Goal: Complete application form: Complete application form

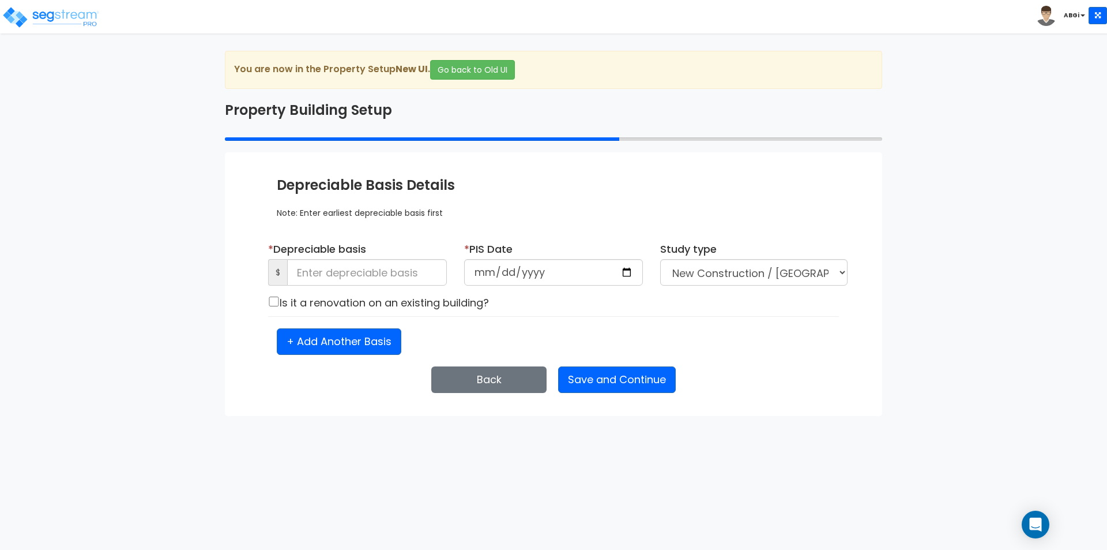
select select "NEW"
click at [399, 279] on input at bounding box center [367, 272] width 160 height 27
type input "10,663,542"
click at [610, 272] on input "date" at bounding box center [553, 272] width 179 height 27
click at [629, 271] on input "date" at bounding box center [553, 272] width 179 height 27
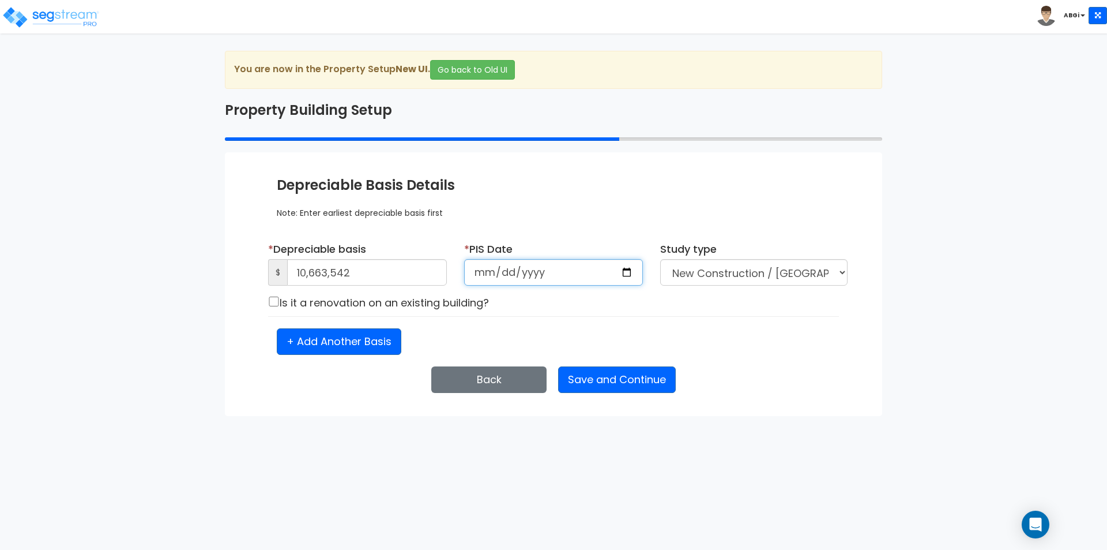
type input "[DATE]"
click at [625, 381] on button "Save and Continue" at bounding box center [617, 379] width 118 height 27
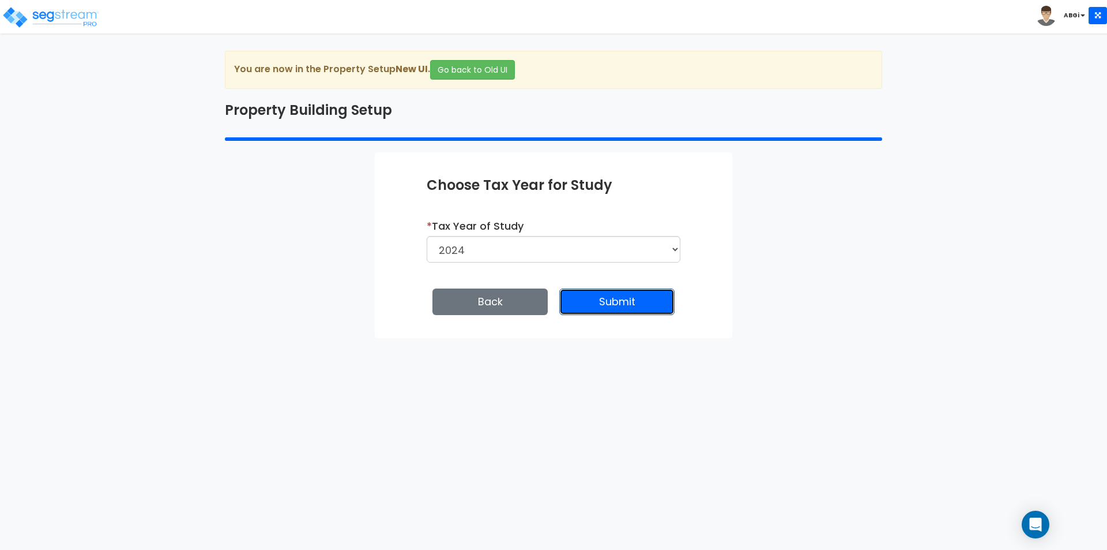
click at [605, 304] on button "Submit" at bounding box center [617, 301] width 115 height 27
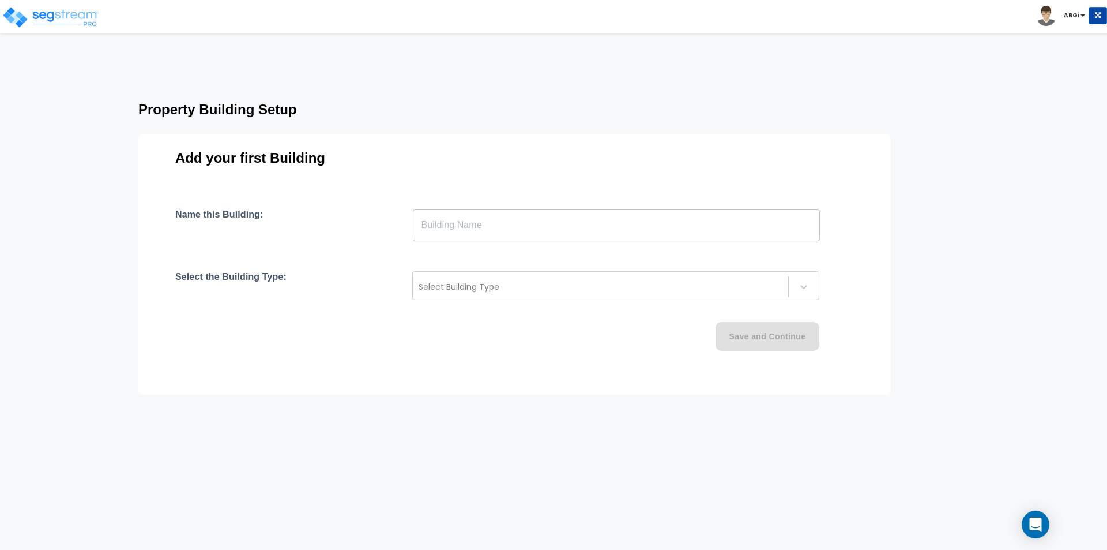
click at [536, 233] on input "text" at bounding box center [616, 225] width 407 height 32
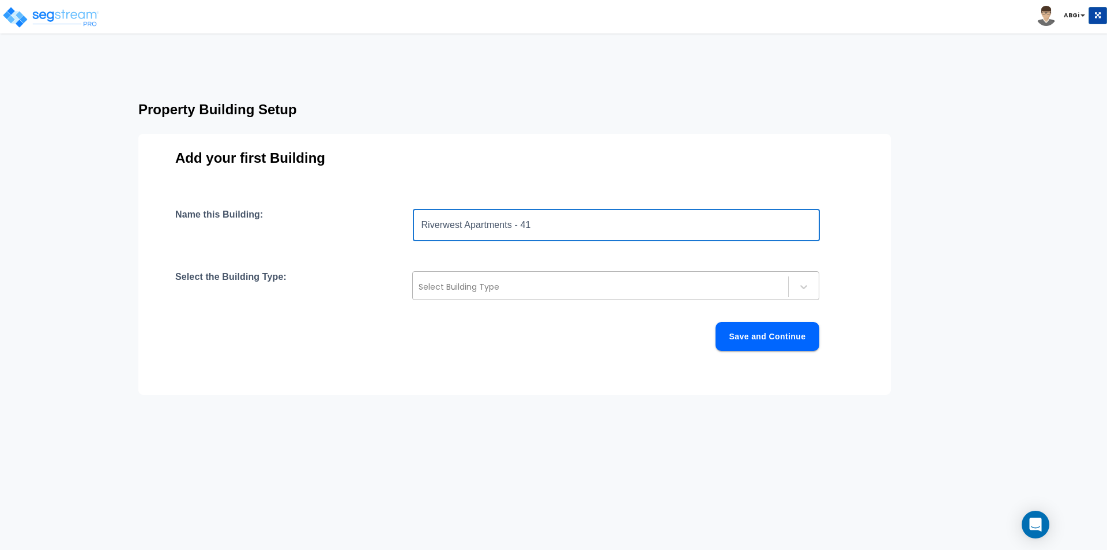
type input "Riverwest Apartments - 41"
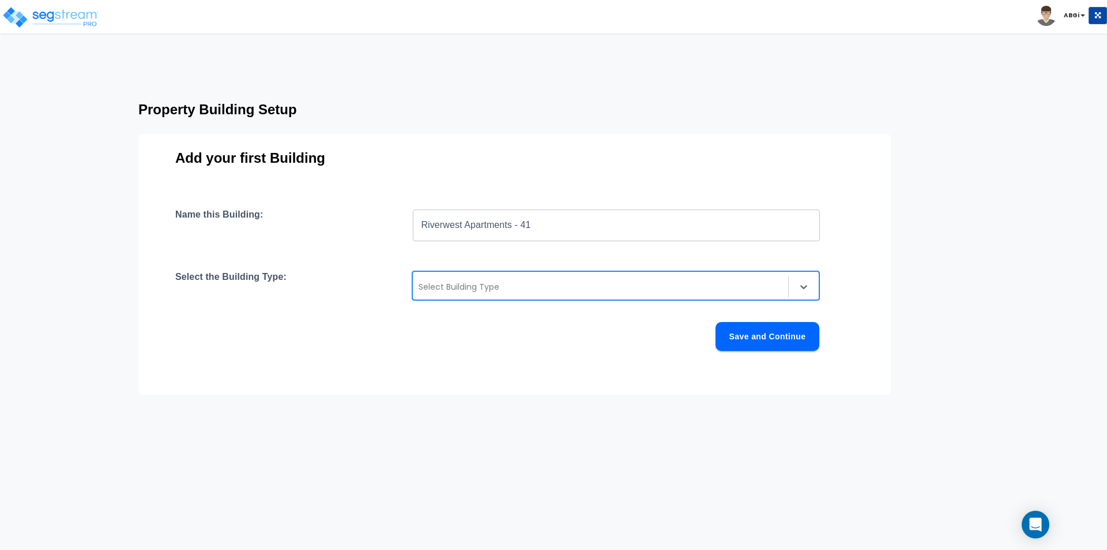
click at [637, 280] on div at bounding box center [601, 287] width 364 height 14
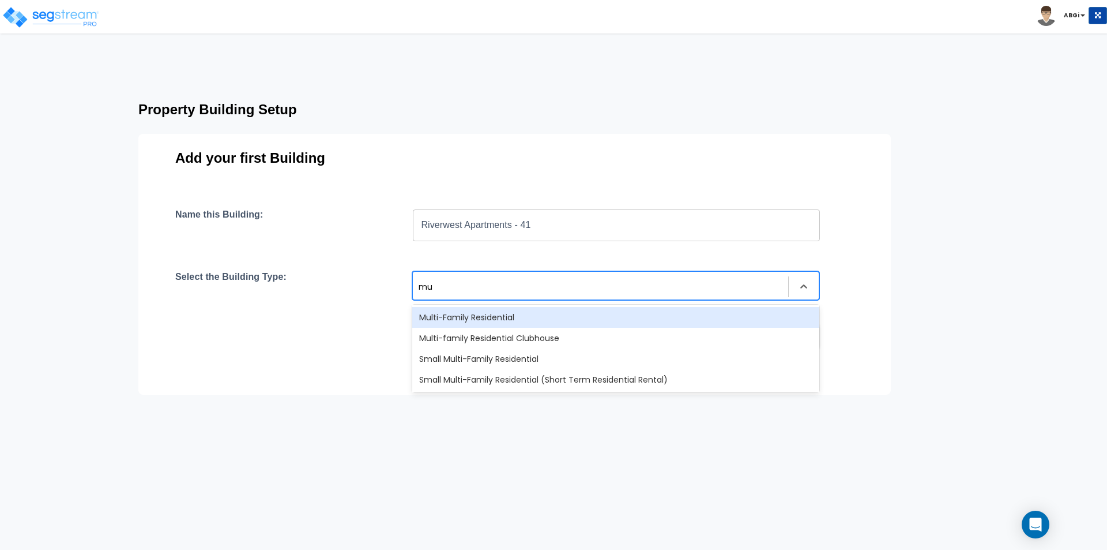
type input "mul"
click at [552, 317] on div "Multi-Family Residential" at bounding box center [615, 317] width 407 height 21
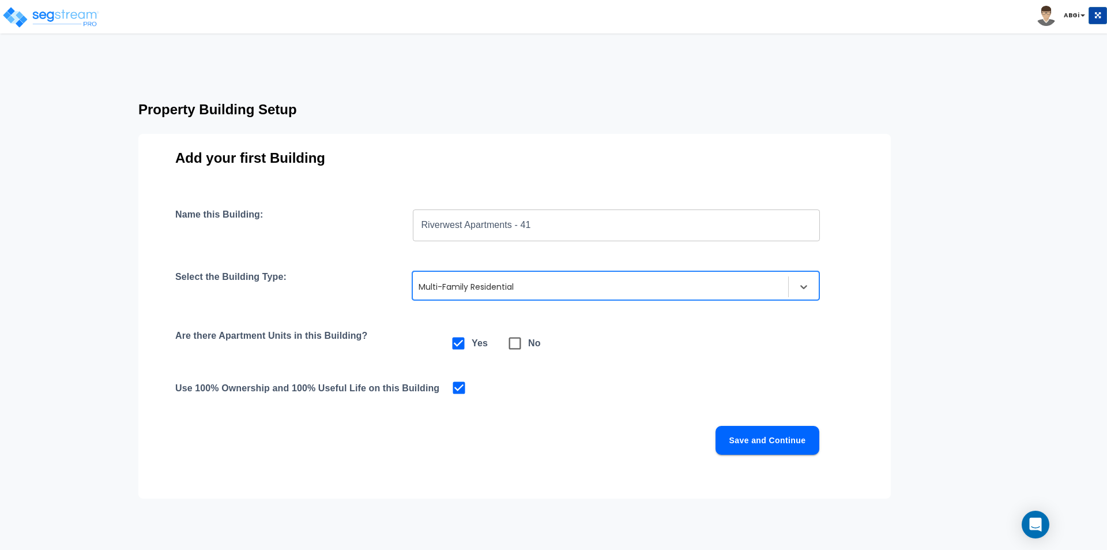
click at [745, 442] on button "Save and Continue" at bounding box center [768, 440] width 104 height 29
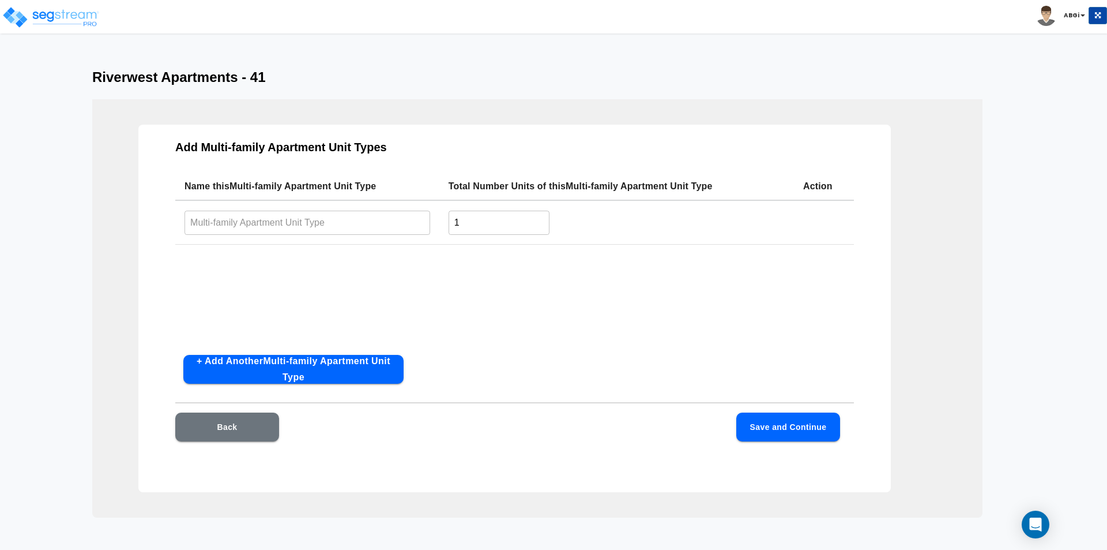
click at [367, 227] on input "text" at bounding box center [308, 222] width 246 height 25
type input "1-Bedroom/1-Bathroom"
click at [474, 228] on input "1" at bounding box center [499, 222] width 101 height 25
type input "27"
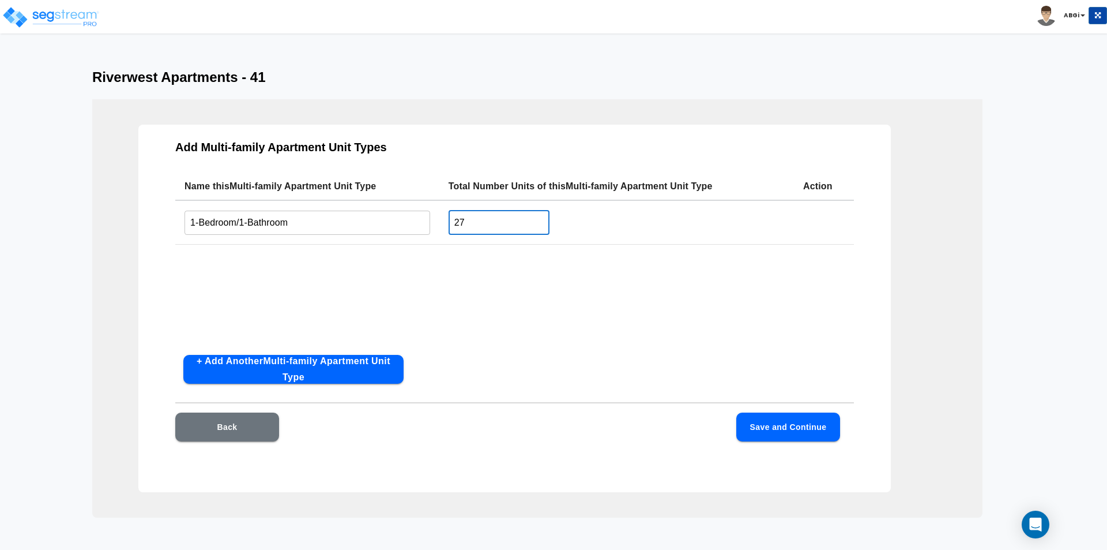
click at [290, 367] on button "+ Add Another Multi-family Apartment Unit Type" at bounding box center [293, 369] width 220 height 29
click at [290, 272] on input "text" at bounding box center [308, 268] width 246 height 25
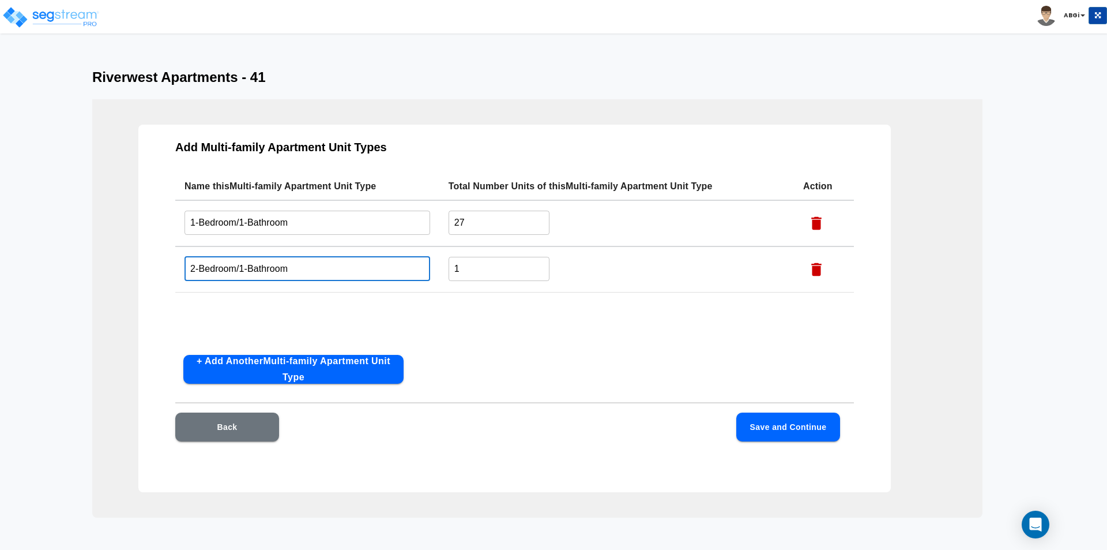
type input "2-Bedroom/1-Bathroom"
click at [464, 273] on input "1" at bounding box center [499, 268] width 101 height 25
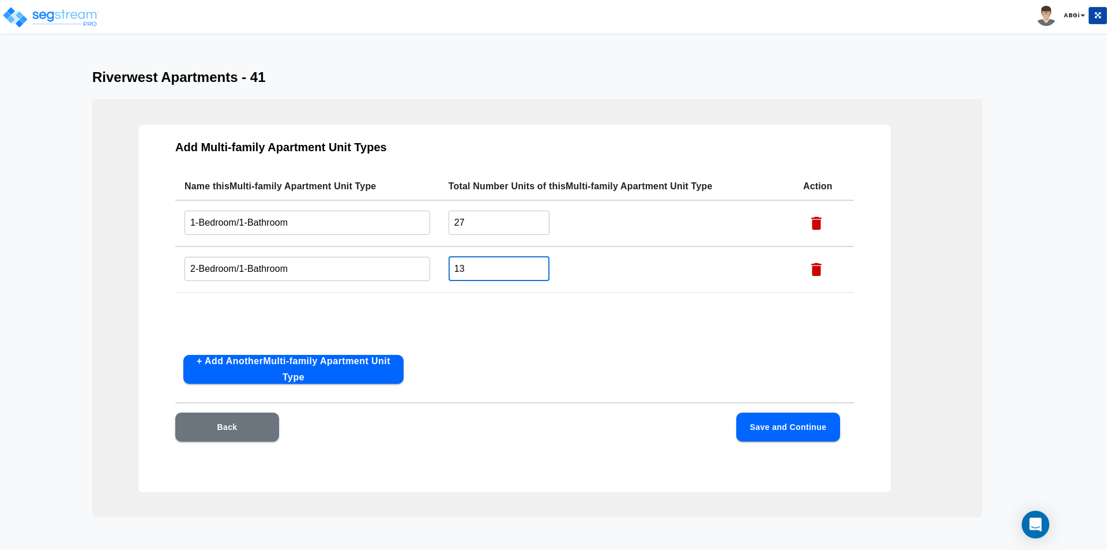
type input "13"
click at [331, 365] on button "+ Add Another Multi-family Apartment Unit Type" at bounding box center [293, 369] width 220 height 29
click at [333, 314] on input "text" at bounding box center [308, 314] width 246 height 25
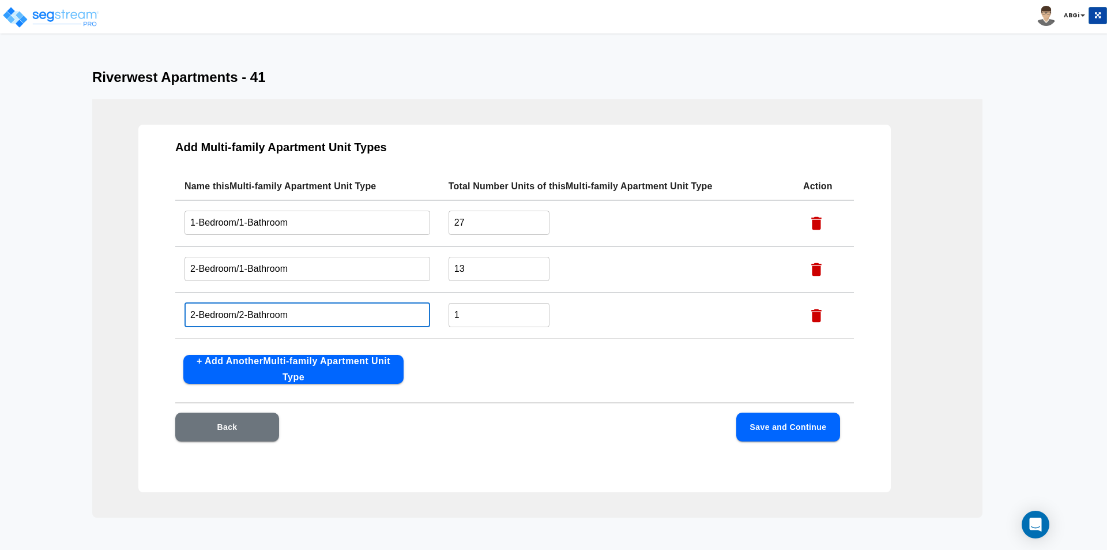
type input "2-Bedroom/2-Bathroom"
click at [790, 422] on button "Save and Continue" at bounding box center [789, 426] width 104 height 29
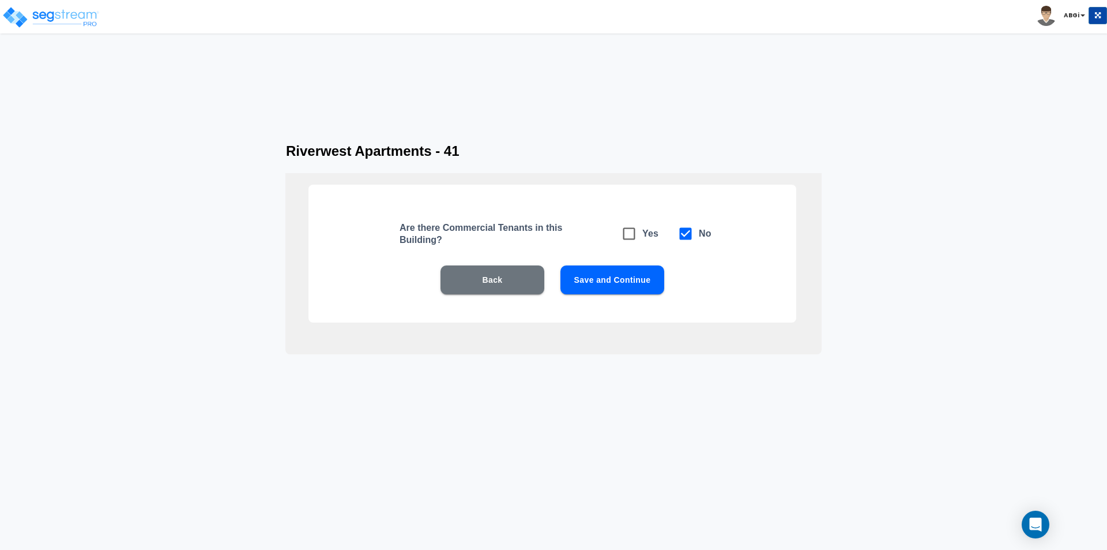
click at [629, 237] on icon at bounding box center [629, 234] width 16 height 16
checkbox input "true"
checkbox input "false"
click at [603, 277] on button "Save and Continue" at bounding box center [613, 279] width 104 height 29
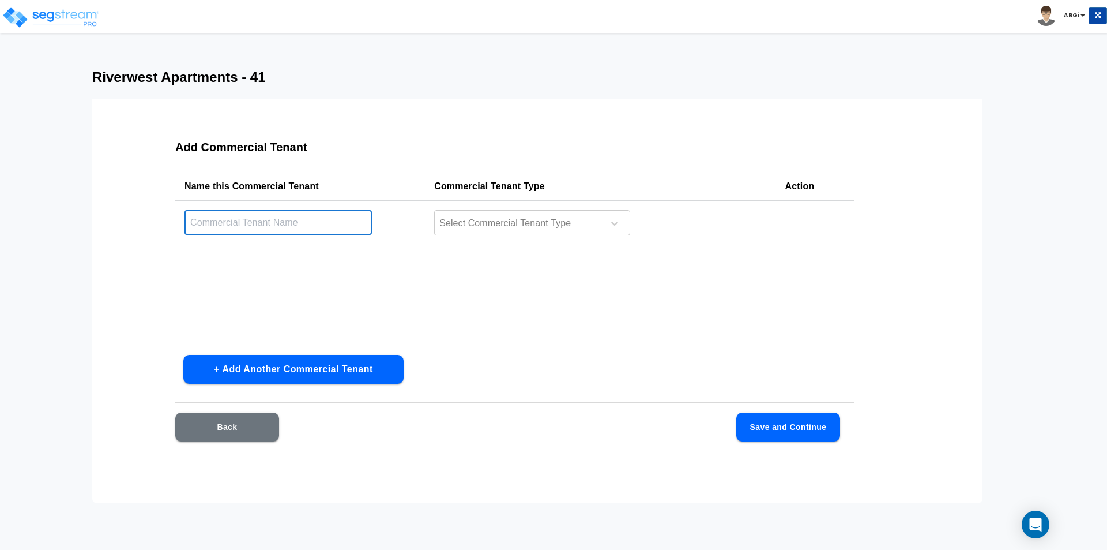
click at [335, 222] on input "text" at bounding box center [278, 222] width 187 height 25
type input "Commercial Kitchen"
click at [595, 225] on div at bounding box center [517, 224] width 158 height 16
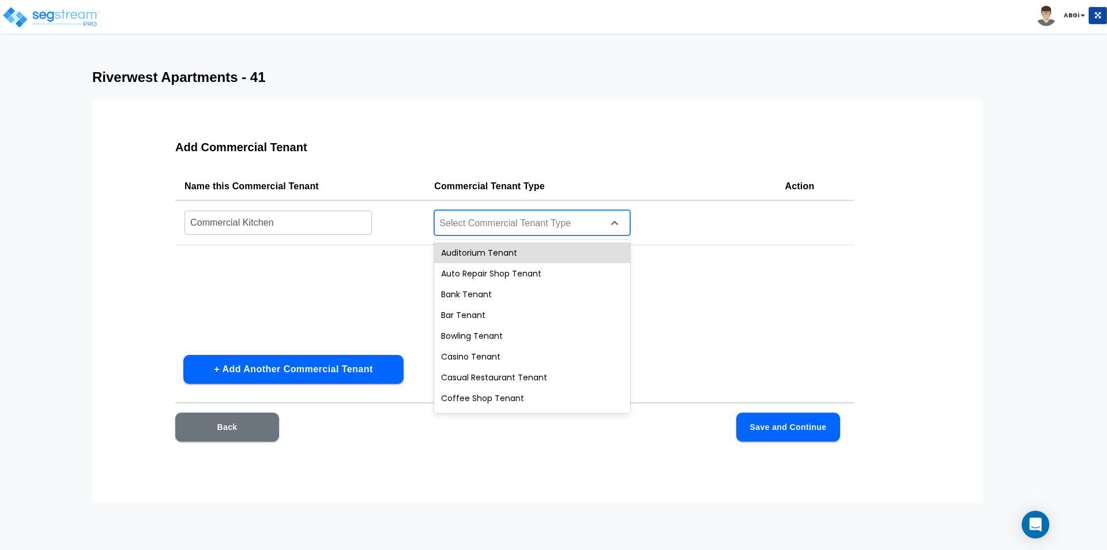
type input "k"
type input "res"
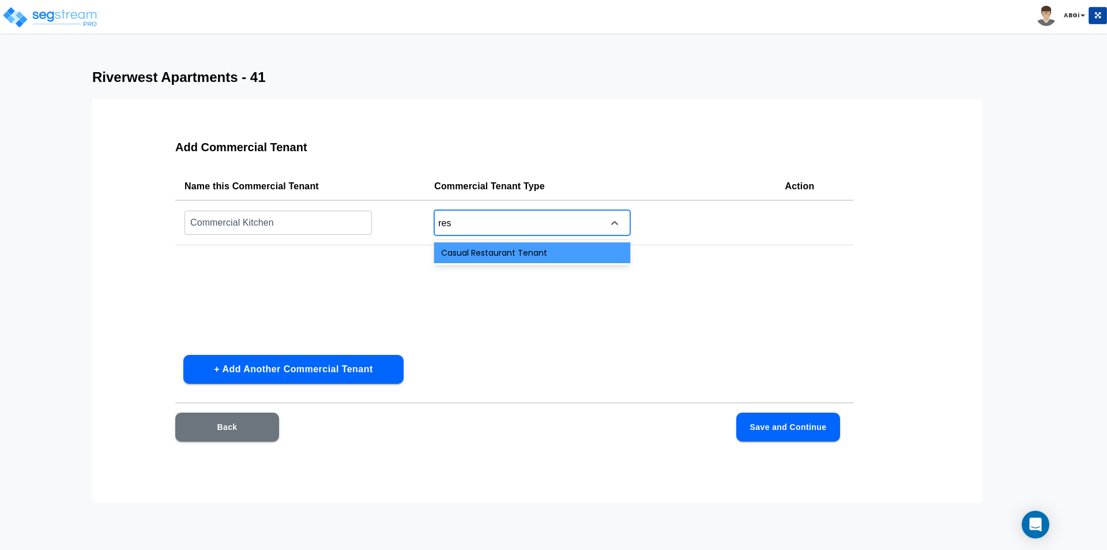
click at [534, 251] on div "Casual Restaurant Tenant" at bounding box center [532, 252] width 196 height 21
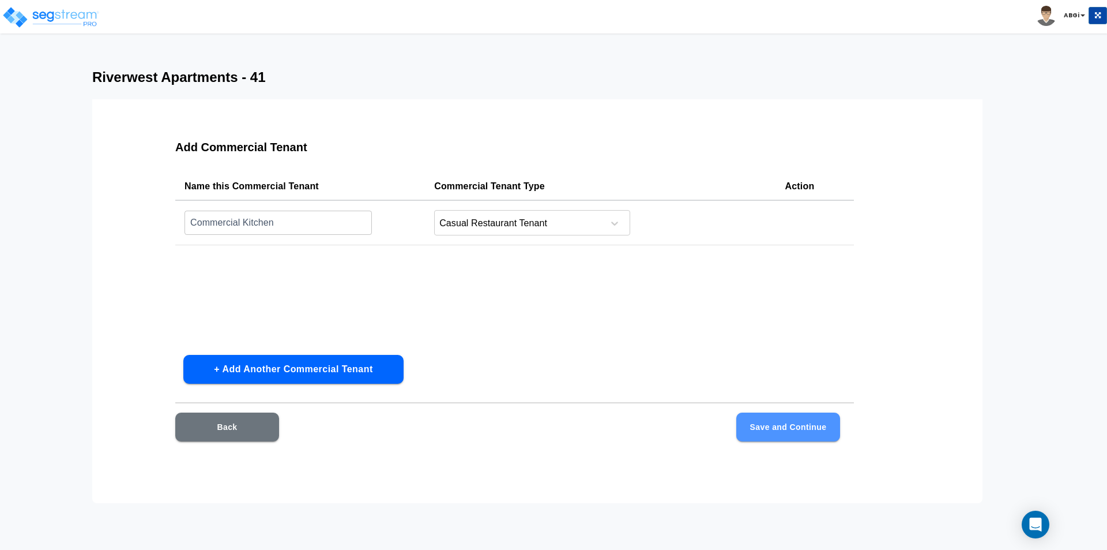
click at [774, 430] on button "Save and Continue" at bounding box center [789, 426] width 104 height 29
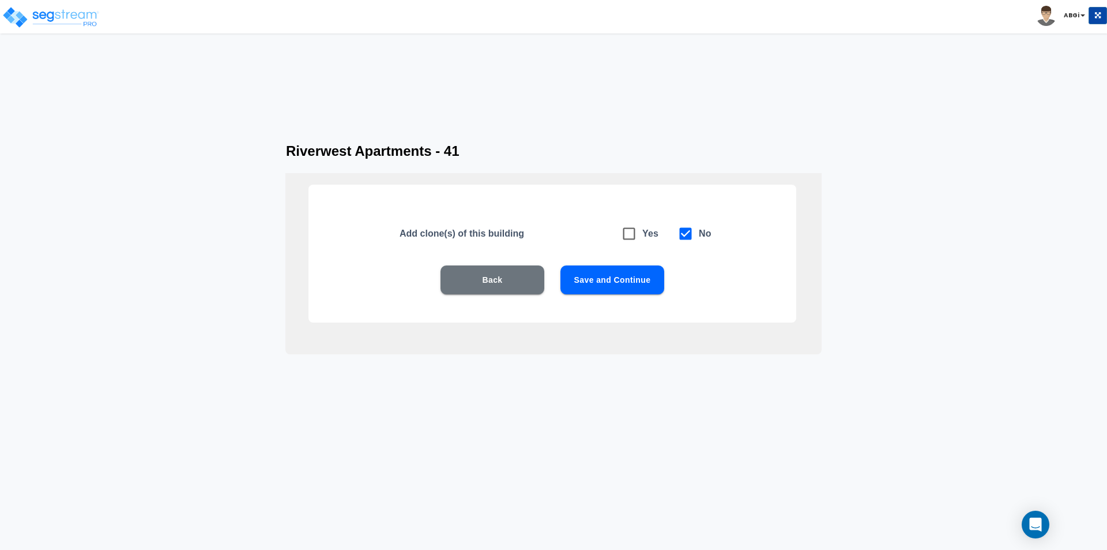
click at [627, 287] on button "Save and Continue" at bounding box center [613, 279] width 104 height 29
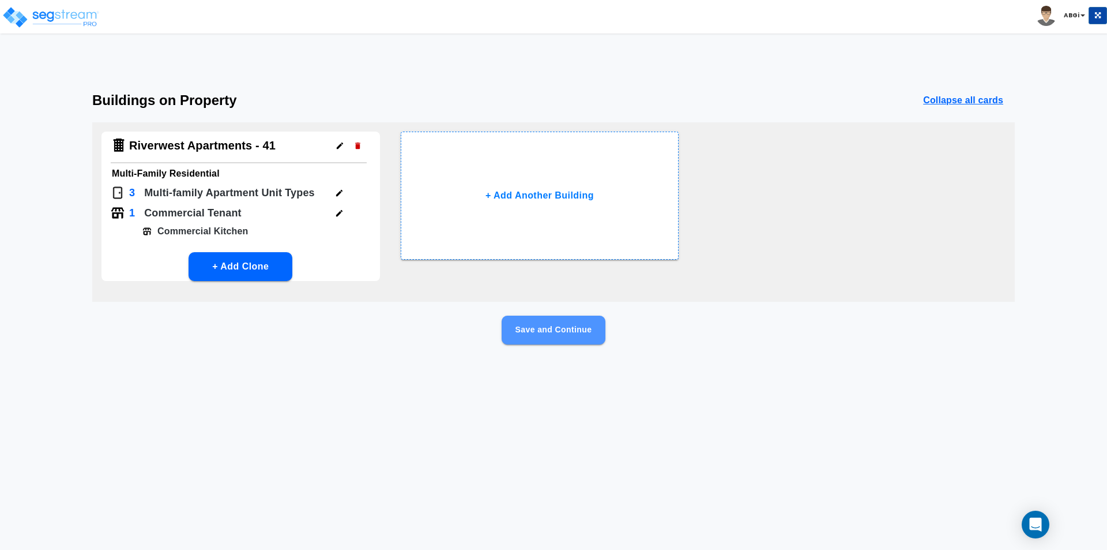
click at [557, 336] on button "Save and Continue" at bounding box center [554, 330] width 104 height 29
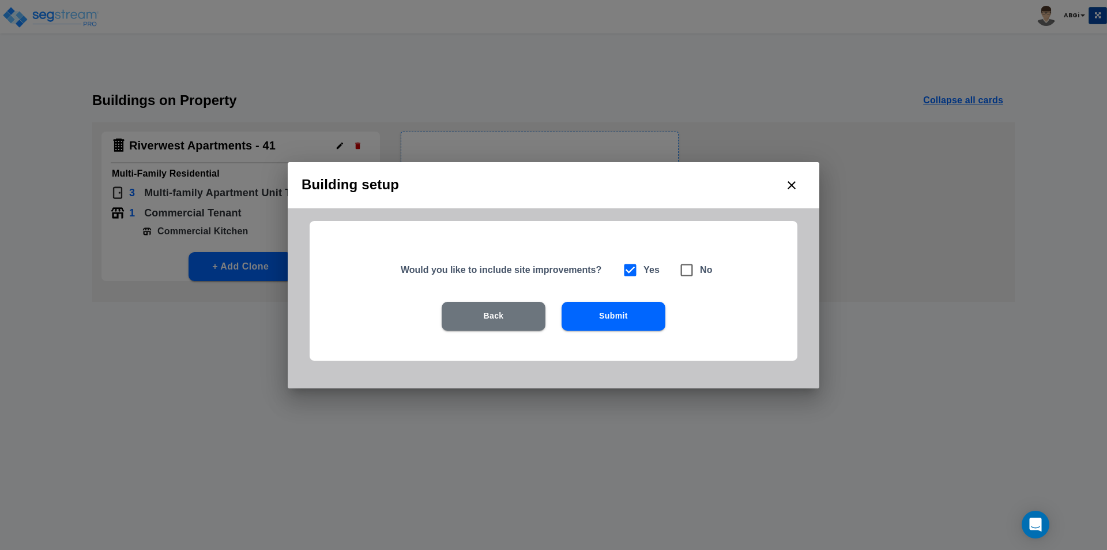
click at [614, 319] on button "Submit" at bounding box center [614, 316] width 104 height 29
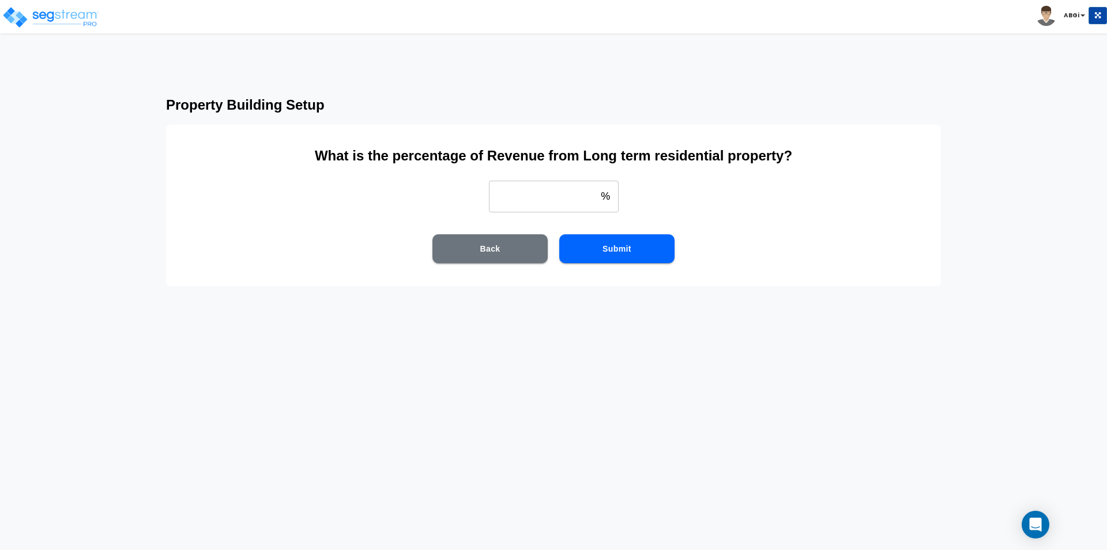
click at [572, 196] on input "weight" at bounding box center [543, 196] width 108 height 32
type input "100"
click at [619, 253] on button "Submit" at bounding box center [617, 248] width 115 height 29
